Goal: Task Accomplishment & Management: Manage account settings

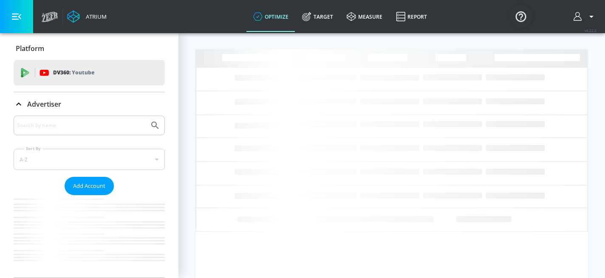
click at [18, 104] on icon at bounding box center [19, 104] width 10 height 10
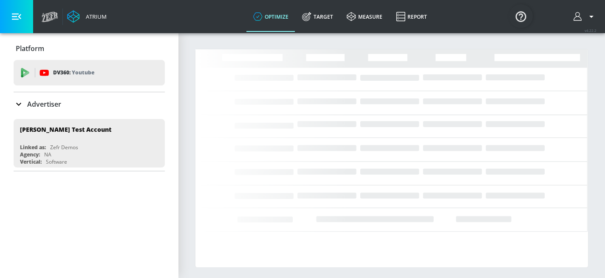
click at [44, 129] on input "Search by name" at bounding box center [81, 125] width 129 height 11
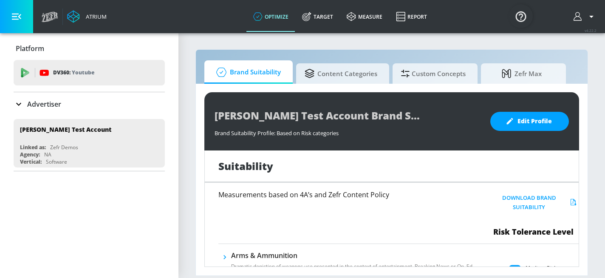
click at [22, 104] on icon at bounding box center [19, 104] width 10 height 10
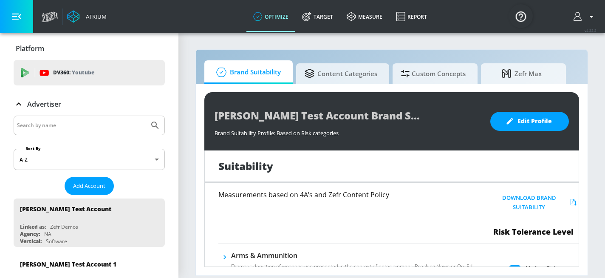
click at [40, 119] on div at bounding box center [89, 126] width 151 height 20
click at [49, 131] on div at bounding box center [89, 126] width 151 height 20
click at [48, 126] on input "Search by name" at bounding box center [81, 125] width 129 height 11
type input "telemundo"
click at [146, 116] on button "Submit Search" at bounding box center [155, 125] width 19 height 19
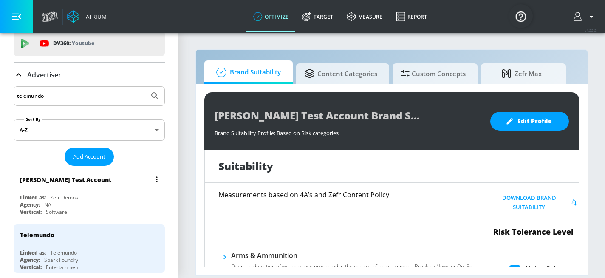
scroll to position [33, 0]
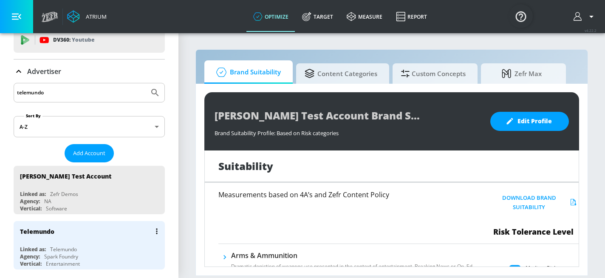
click at [70, 240] on div "Telemundo" at bounding box center [91, 231] width 143 height 20
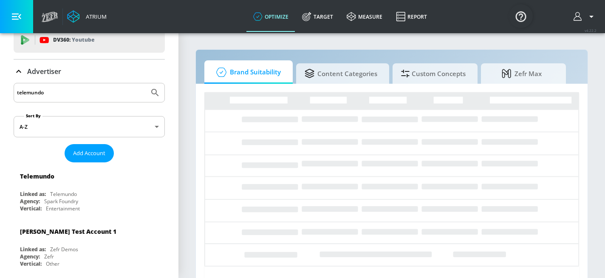
scroll to position [23, 0]
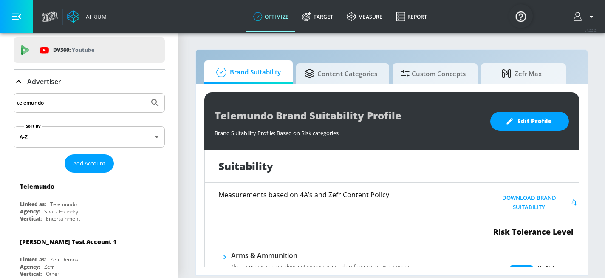
click at [18, 84] on icon at bounding box center [19, 81] width 10 height 10
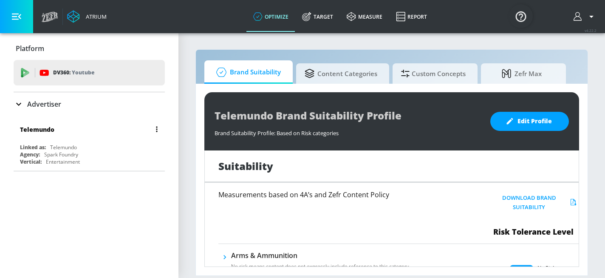
click at [88, 153] on div "Agency: Spark Foundry" at bounding box center [91, 154] width 143 height 7
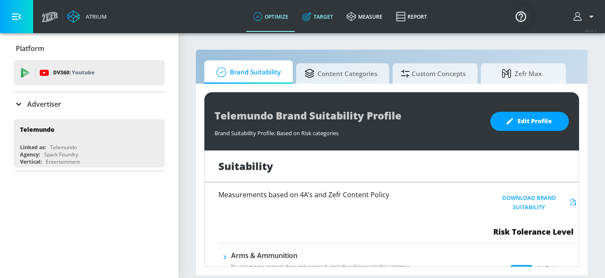
click at [321, 19] on link "Target" at bounding box center [317, 16] width 45 height 31
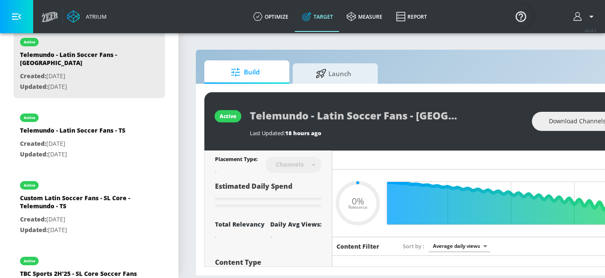
scroll to position [254, 0]
type input "0.25"
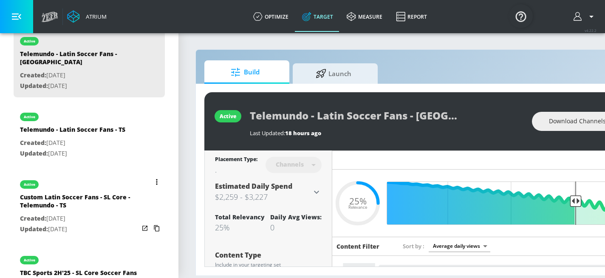
click at [104, 213] on p "Created: Aug. 11, 2025" at bounding box center [79, 218] width 119 height 11
type input "Custom Latin Soccer Fans - SL Core - Telemundo - TS"
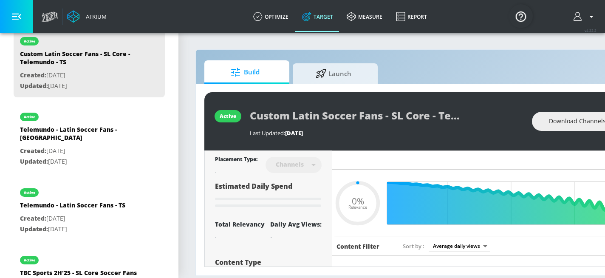
type input "0.65"
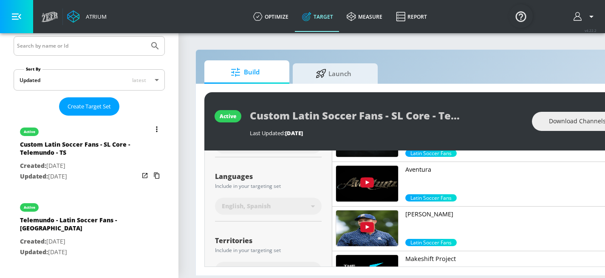
scroll to position [158, 0]
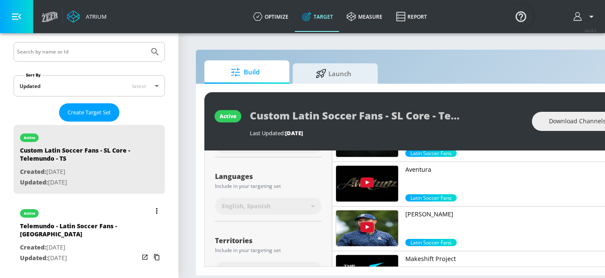
click at [52, 242] on p "Created: Aug. 12, 2025" at bounding box center [79, 247] width 119 height 11
type input "Telemundo - Latin Soccer Fans - CT"
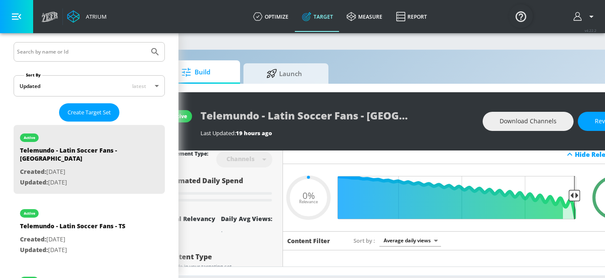
scroll to position [6, 0]
type input "0.25"
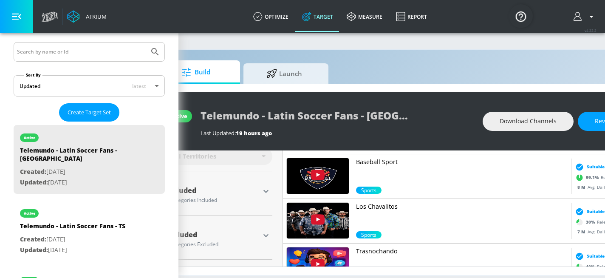
scroll to position [0, 0]
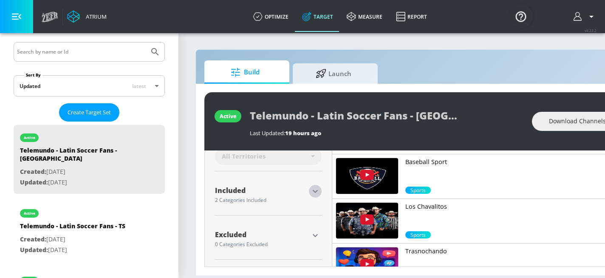
click at [317, 190] on icon "button" at bounding box center [315, 191] width 5 height 3
